Goal: Navigation & Orientation: Find specific page/section

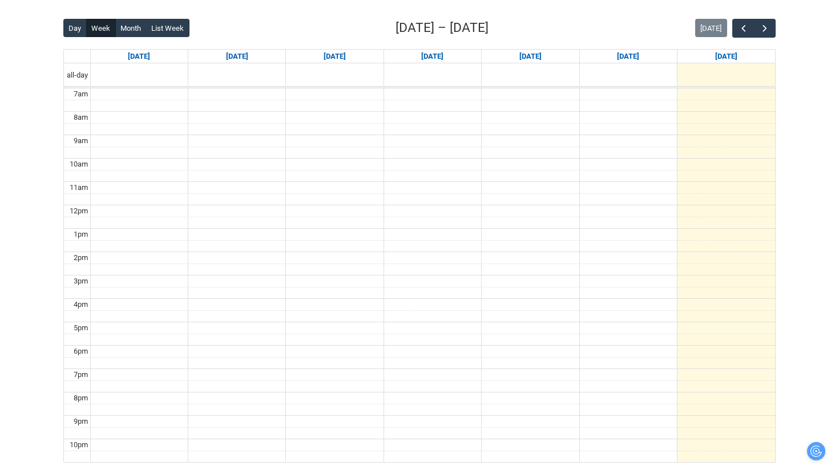
scroll to position [281, 0]
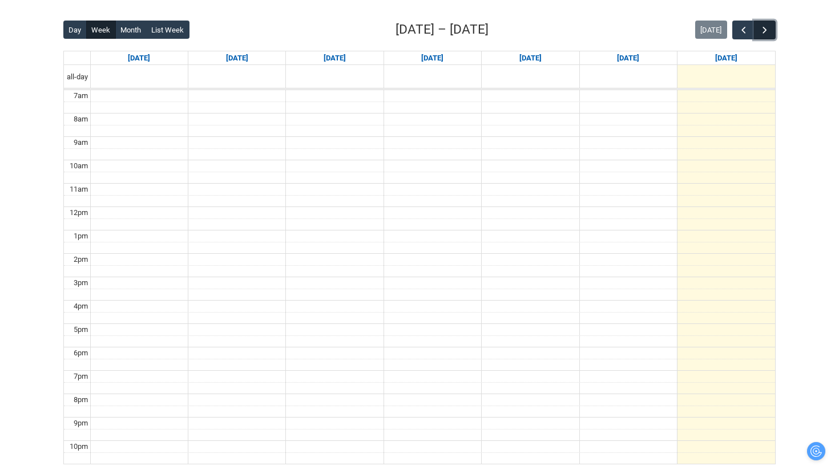
click at [763, 28] on span "button" at bounding box center [764, 30] width 11 height 11
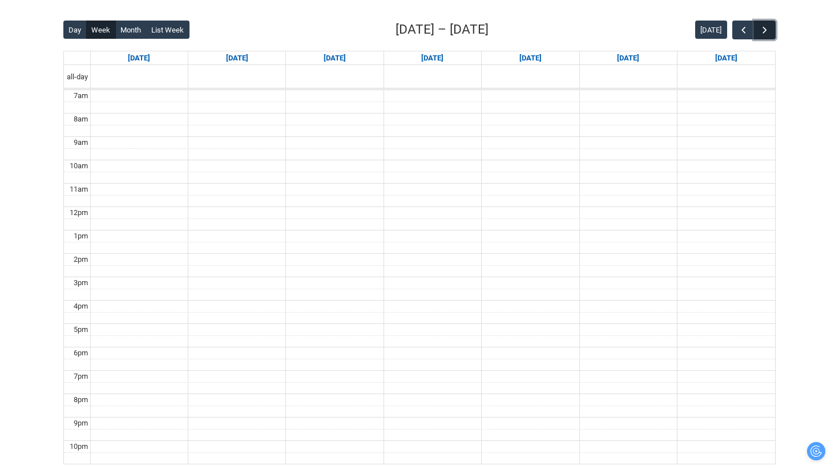
click at [764, 30] on span "button" at bounding box center [764, 30] width 11 height 11
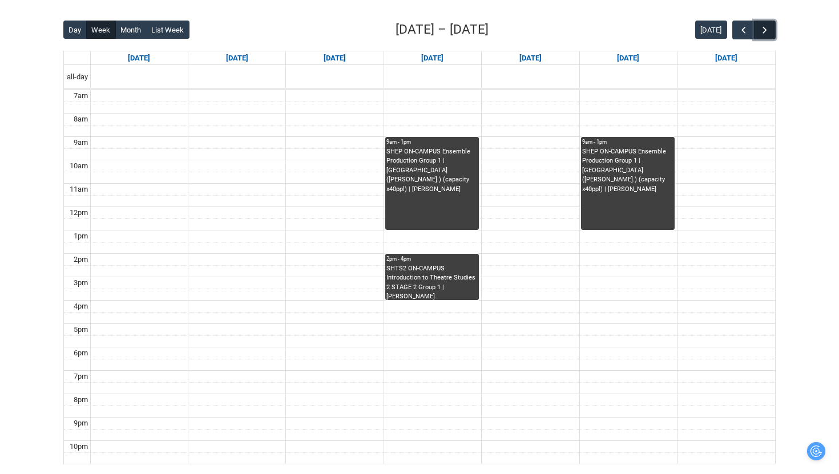
click at [760, 31] on span "button" at bounding box center [764, 30] width 11 height 11
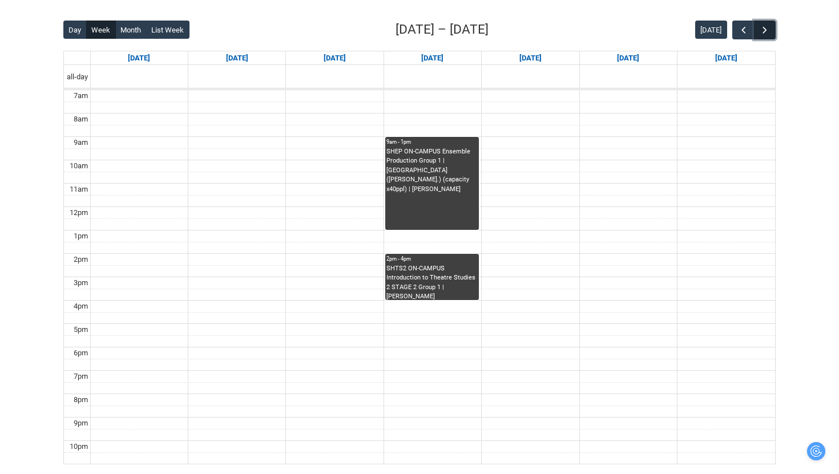
click at [767, 30] on span "button" at bounding box center [764, 30] width 11 height 11
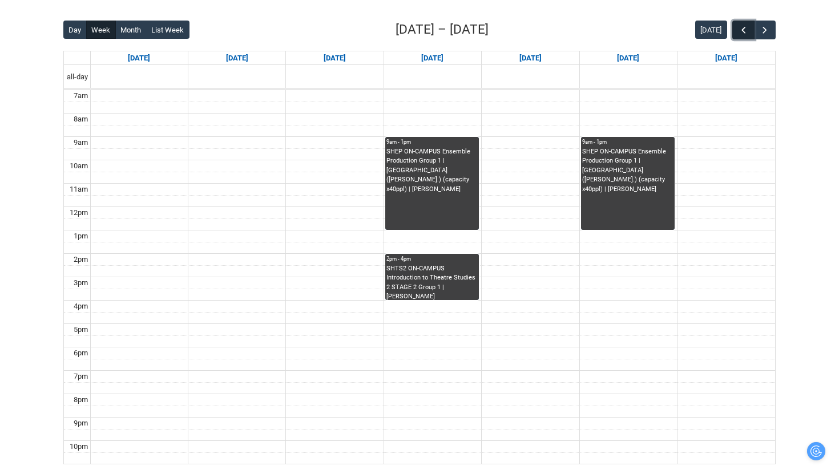
click at [753, 29] on button "button" at bounding box center [744, 30] width 22 height 19
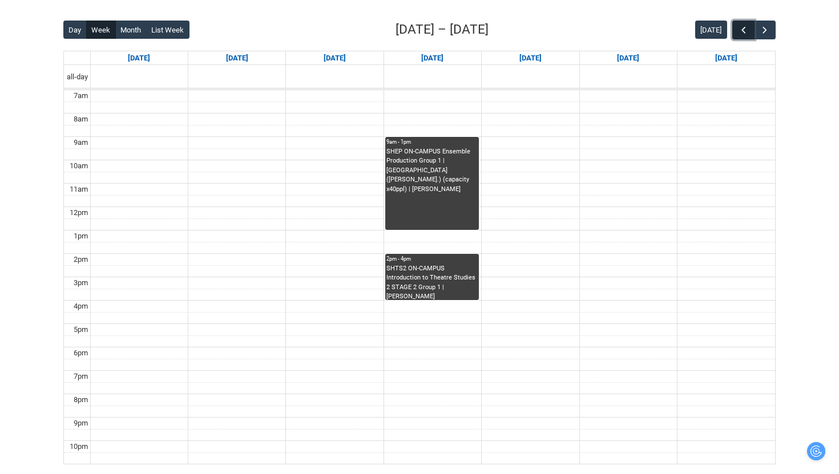
click at [753, 29] on button "button" at bounding box center [744, 30] width 22 height 19
